Goal: Task Accomplishment & Management: Use online tool/utility

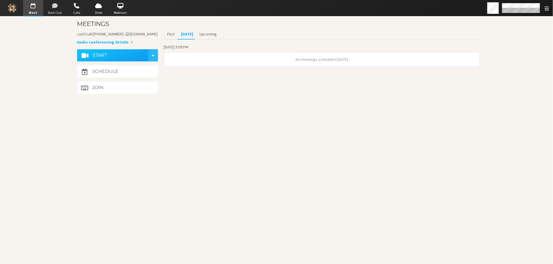
click at [57, 8] on span "button" at bounding box center [55, 5] width 20 height 9
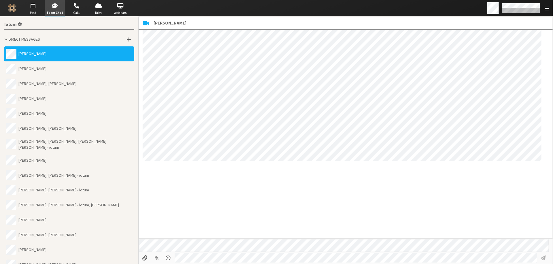
click at [33, 6] on span "button" at bounding box center [33, 5] width 20 height 9
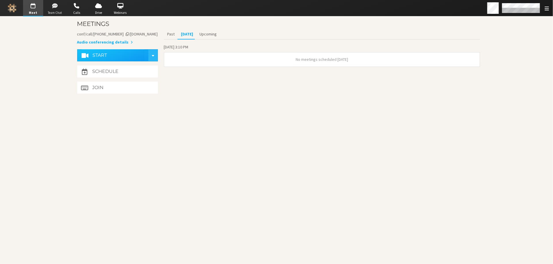
click at [60, 7] on span "button" at bounding box center [55, 5] width 20 height 9
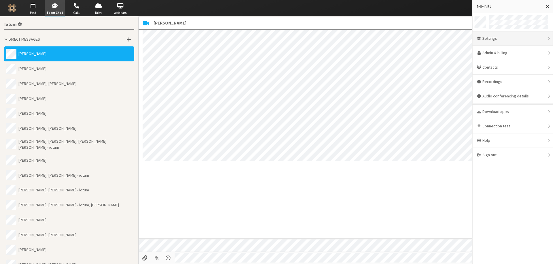
click at [499, 42] on div "Settings" at bounding box center [513, 38] width 80 height 14
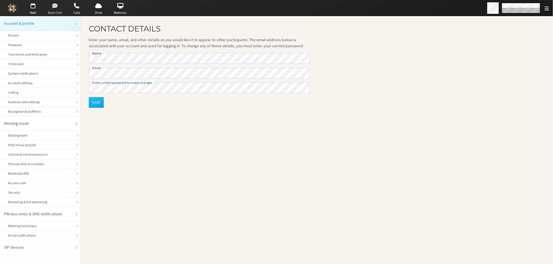
click at [53, 7] on span "button" at bounding box center [55, 5] width 20 height 9
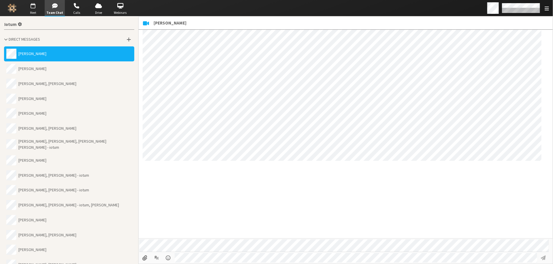
click at [35, 8] on span "button" at bounding box center [33, 5] width 20 height 9
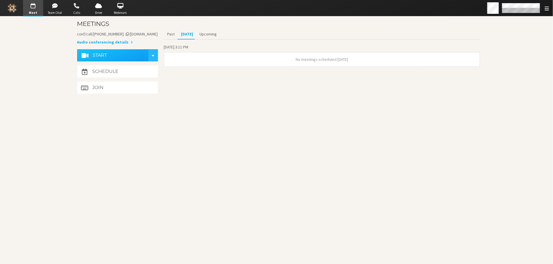
click at [77, 7] on span "button" at bounding box center [77, 5] width 20 height 9
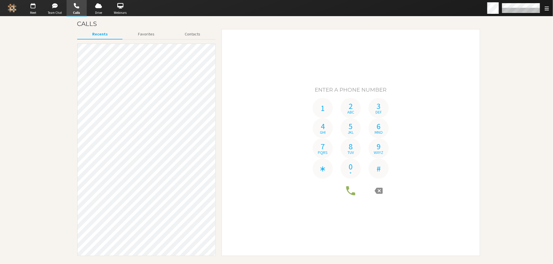
click at [242, 50] on div "1 2 abc 3 def 4 ghi 5 jkl 6 mno 7 pqrs 8 tuv 9 wxyz ∗ 0 + #" at bounding box center [351, 142] width 250 height 218
click at [32, 9] on span "button" at bounding box center [33, 5] width 20 height 9
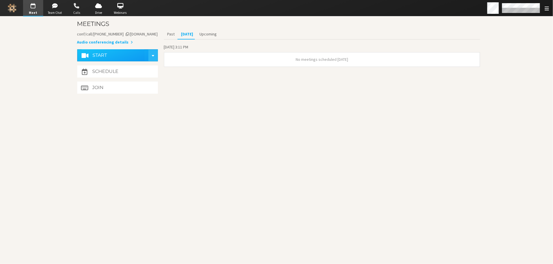
click at [79, 8] on span "button" at bounding box center [77, 5] width 20 height 9
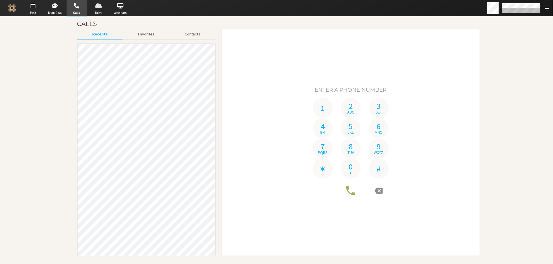
click at [101, 10] on span "Drive" at bounding box center [98, 12] width 20 height 5
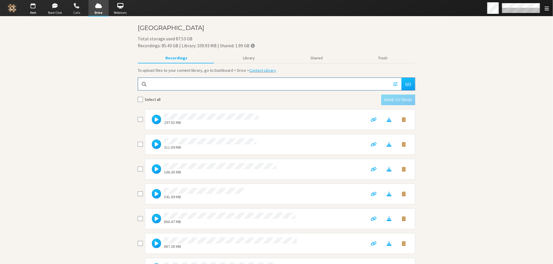
click at [73, 8] on span "button" at bounding box center [77, 5] width 20 height 9
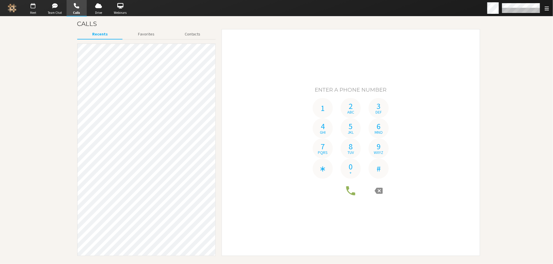
click at [33, 4] on span "button" at bounding box center [33, 5] width 20 height 9
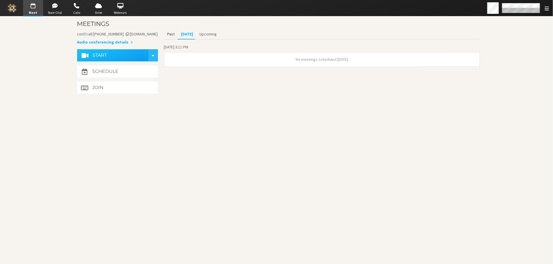
click at [173, 33] on button "Past" at bounding box center [171, 34] width 14 height 10
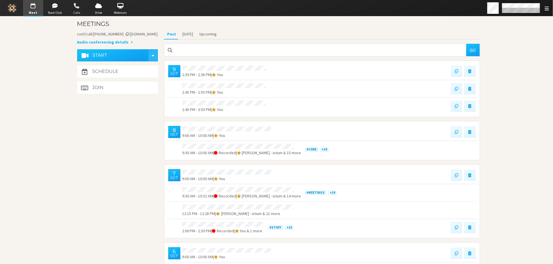
click at [77, 6] on span "button" at bounding box center [77, 5] width 20 height 9
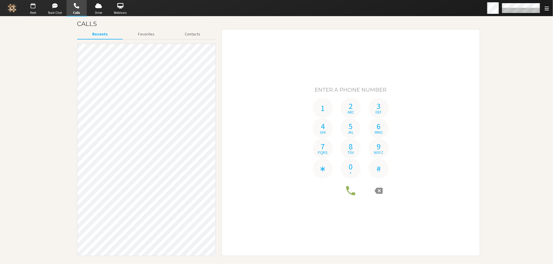
click at [32, 6] on span "button" at bounding box center [33, 5] width 20 height 9
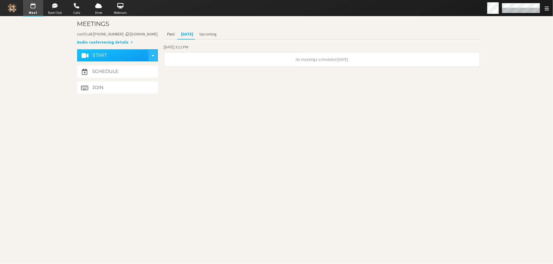
click at [168, 34] on button "Past" at bounding box center [171, 34] width 14 height 10
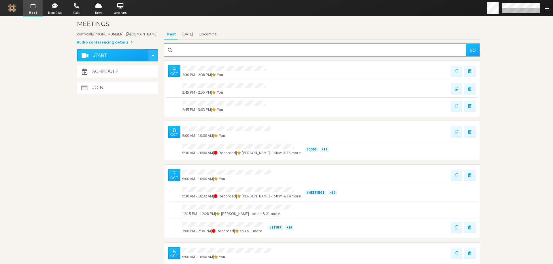
click at [79, 9] on span "button" at bounding box center [77, 5] width 20 height 9
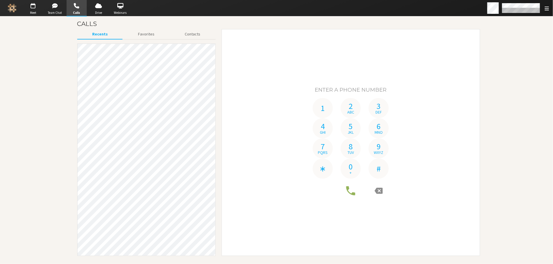
click at [53, 19] on main "Calls Recents Favorites Contacts 1 2 abc 3 def 4 ghi 5 jkl 6 mno 7 pqrs 8 tuv 9…" at bounding box center [276, 140] width 553 height 248
click at [142, 34] on button "Favorites" at bounding box center [146, 34] width 47 height 10
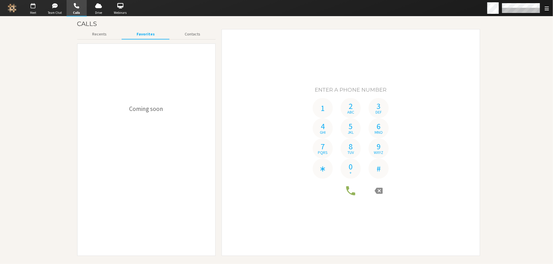
click at [33, 11] on span "Meet" at bounding box center [33, 12] width 20 height 5
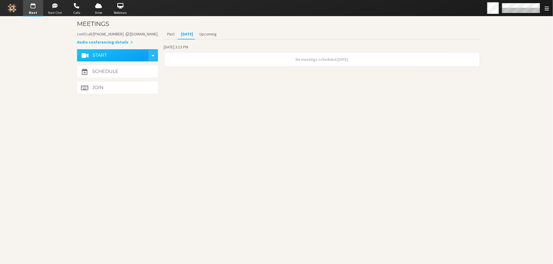
click at [57, 10] on span "button" at bounding box center [55, 5] width 20 height 9
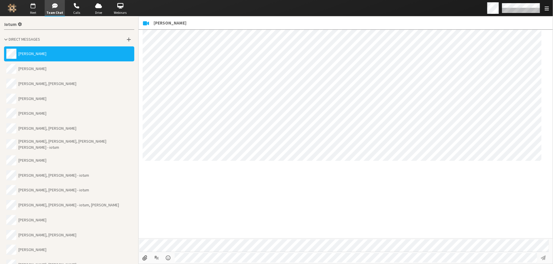
click at [35, 10] on span "button" at bounding box center [33, 5] width 20 height 9
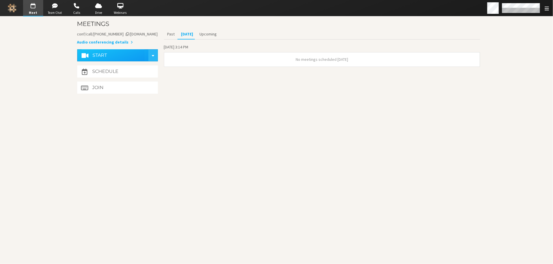
click at [344, 60] on span "No meetings scheduled [DATE]" at bounding box center [322, 59] width 52 height 5
click at [164, 34] on button "Past" at bounding box center [171, 34] width 14 height 10
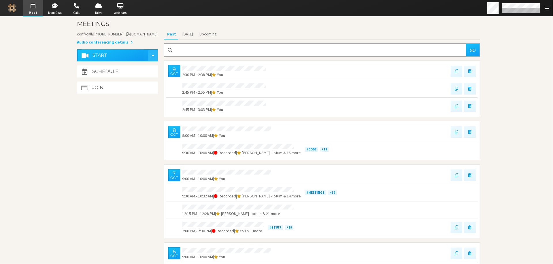
click at [78, 7] on span "button" at bounding box center [77, 5] width 20 height 9
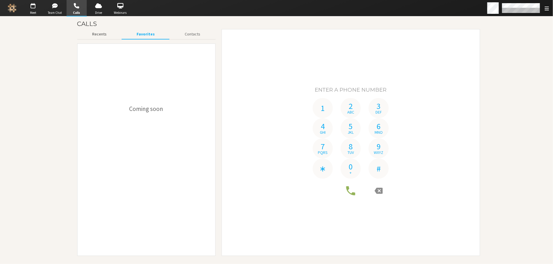
click at [92, 36] on button "Recents" at bounding box center [99, 34] width 44 height 10
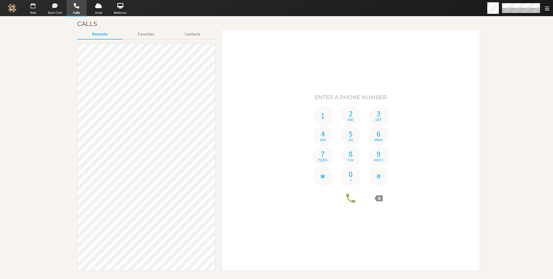
click at [33, 6] on span "button" at bounding box center [33, 5] width 20 height 9
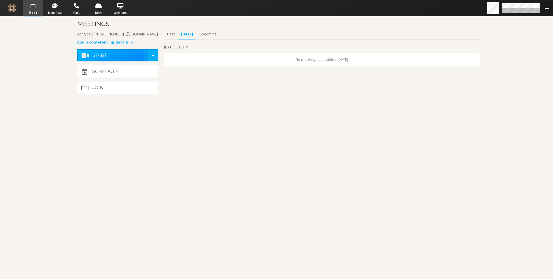
click at [134, 51] on button "Start" at bounding box center [113, 55] width 63 height 12
click at [112, 49] on button "Start" at bounding box center [113, 55] width 63 height 12
click at [76, 7] on span "button" at bounding box center [77, 5] width 20 height 9
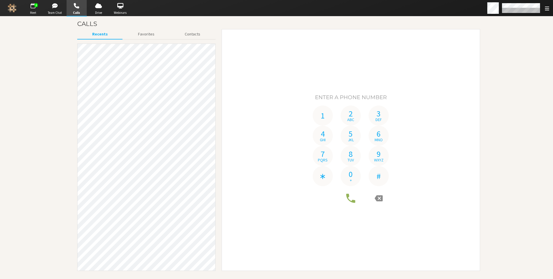
click at [30, 8] on span "button" at bounding box center [33, 5] width 20 height 9
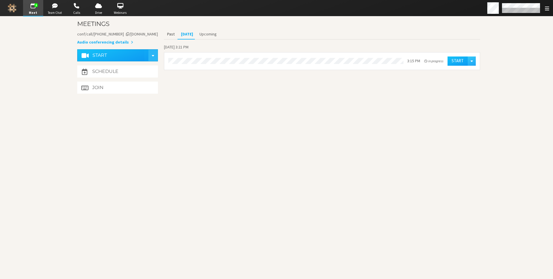
click at [168, 37] on button "Past" at bounding box center [171, 34] width 14 height 10
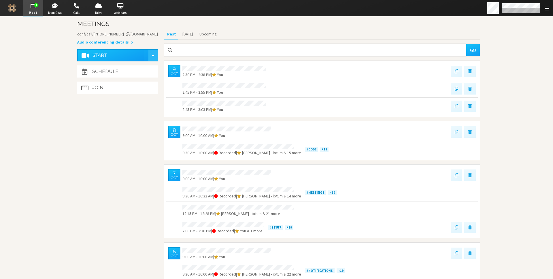
click at [532, 62] on main "Meetings Meeting link [DOMAIN_NAME]/conf/call/8256137 Audio conferencing detail…" at bounding box center [276, 147] width 553 height 263
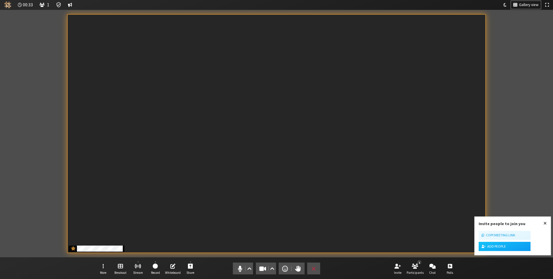
click at [505, 4] on span "Using dark theme" at bounding box center [505, 4] width 3 height 5
click at [504, 16] on span "Automatic" at bounding box center [510, 17] width 32 height 4
